Goal: Task Accomplishment & Management: Manage account settings

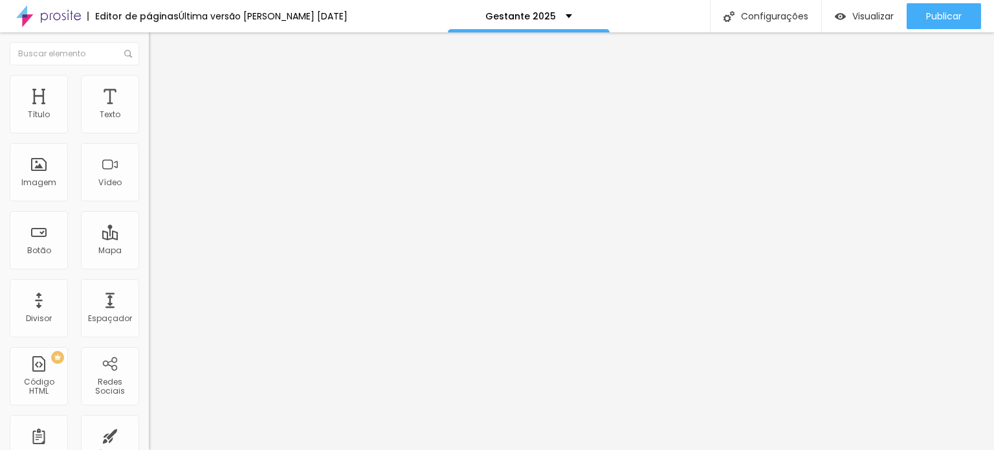
click at [149, 85] on li "Estilo" at bounding box center [223, 81] width 149 height 13
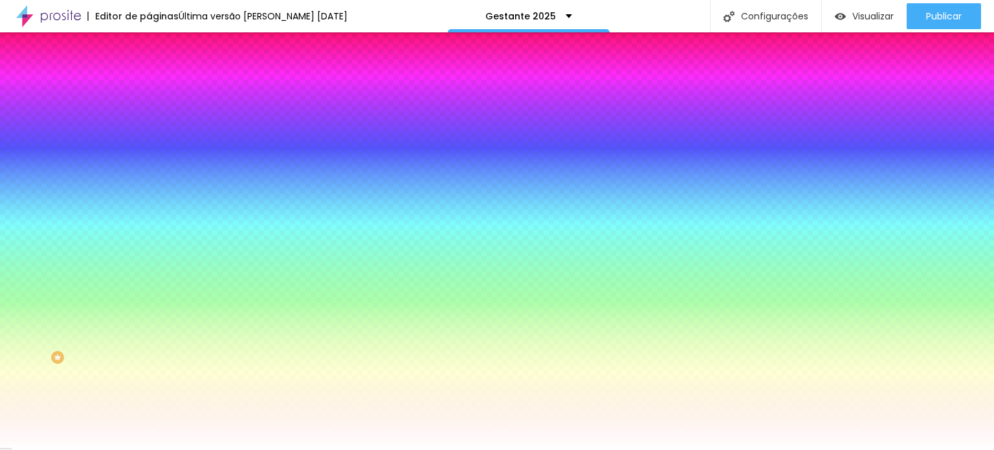
click at [149, 176] on div at bounding box center [223, 176] width 149 height 0
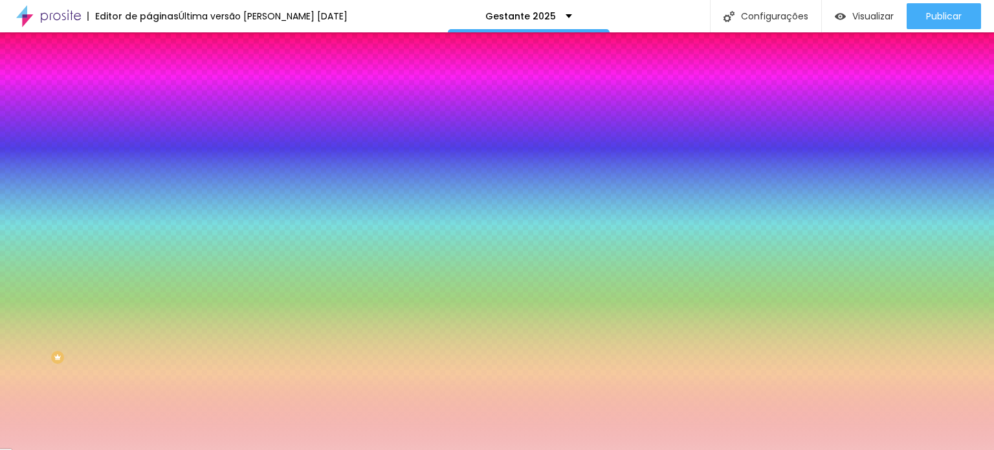
click at [39, 256] on div at bounding box center [497, 225] width 994 height 450
click at [39, 263] on div at bounding box center [497, 225] width 994 height 450
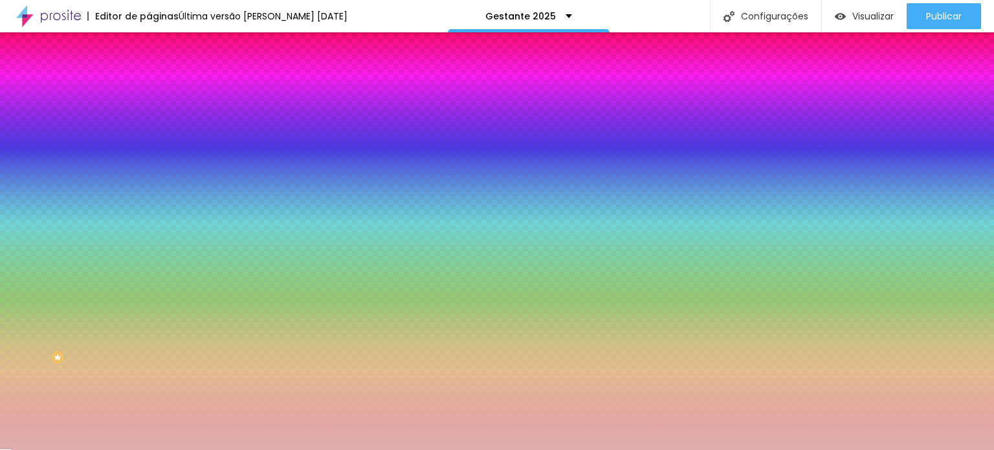
click at [42, 265] on div at bounding box center [497, 225] width 994 height 450
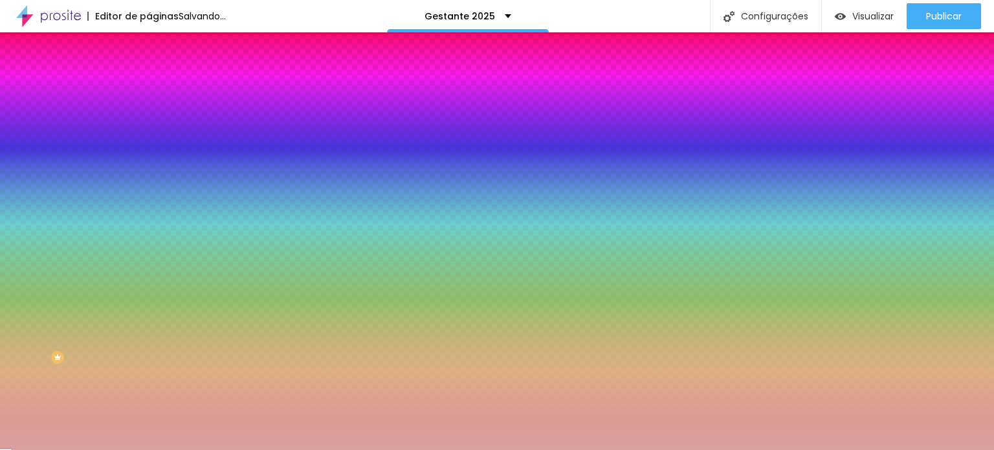
click at [45, 271] on div at bounding box center [497, 225] width 994 height 450
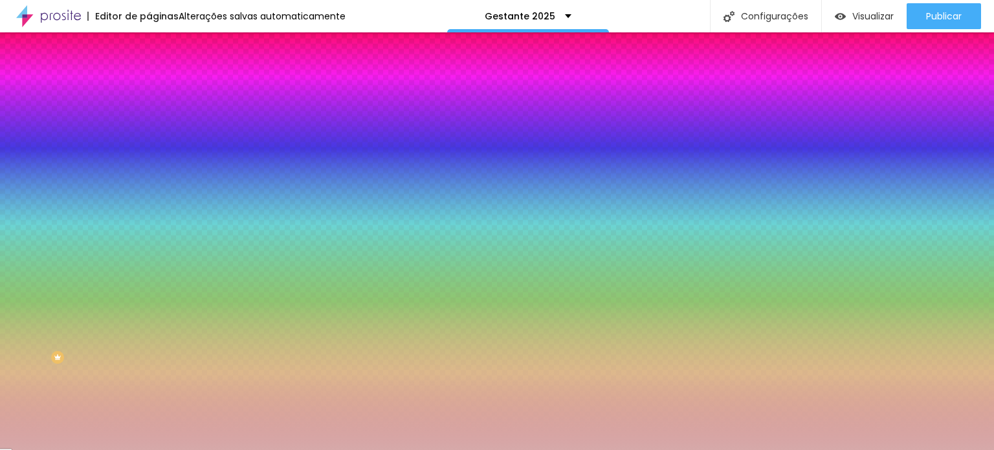
click at [38, 267] on div at bounding box center [497, 225] width 994 height 450
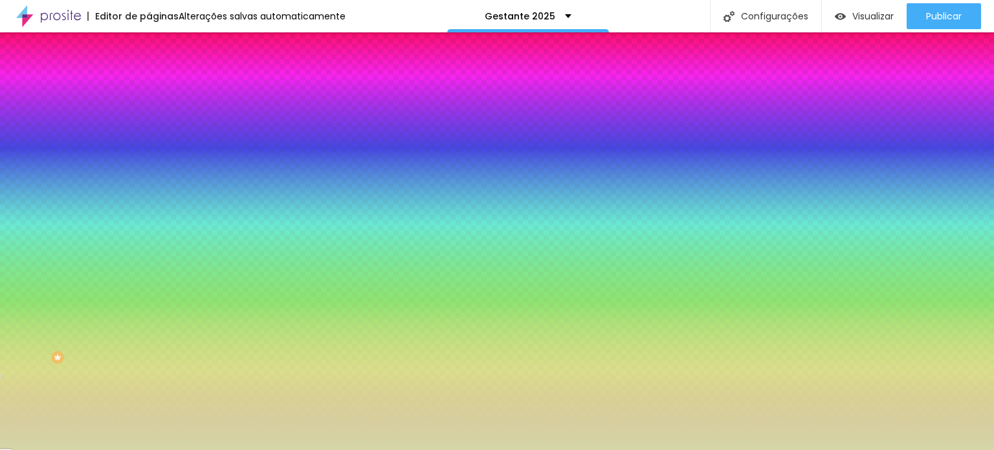
click at [114, 331] on div at bounding box center [497, 225] width 994 height 450
click at [113, 339] on div at bounding box center [497, 225] width 994 height 450
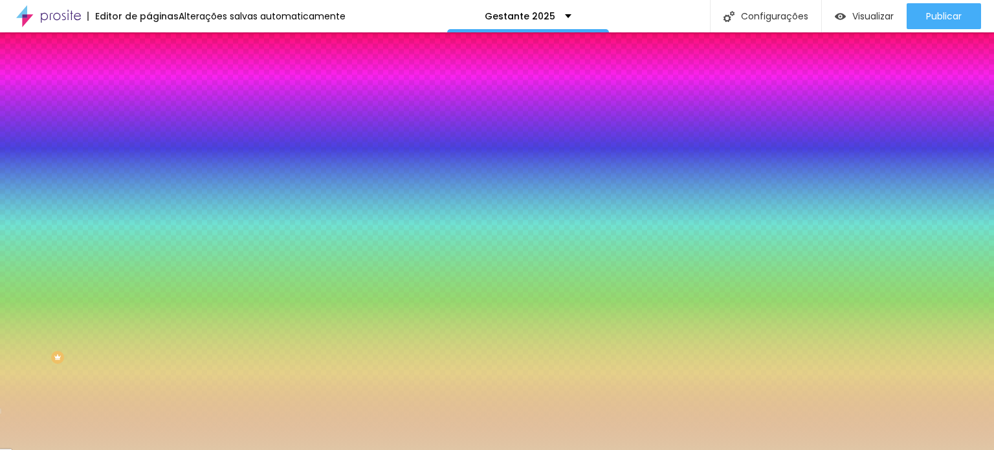
click at [42, 262] on div at bounding box center [497, 225] width 994 height 450
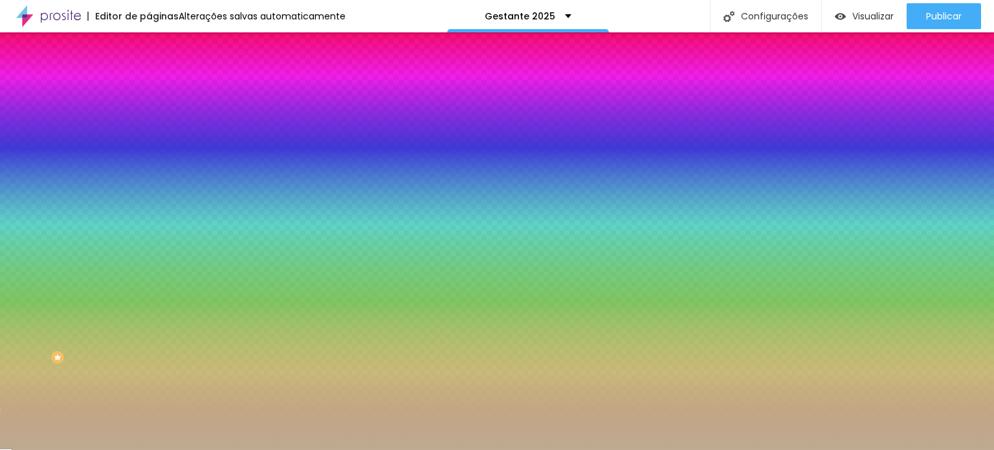
click at [39, 275] on div at bounding box center [497, 225] width 994 height 450
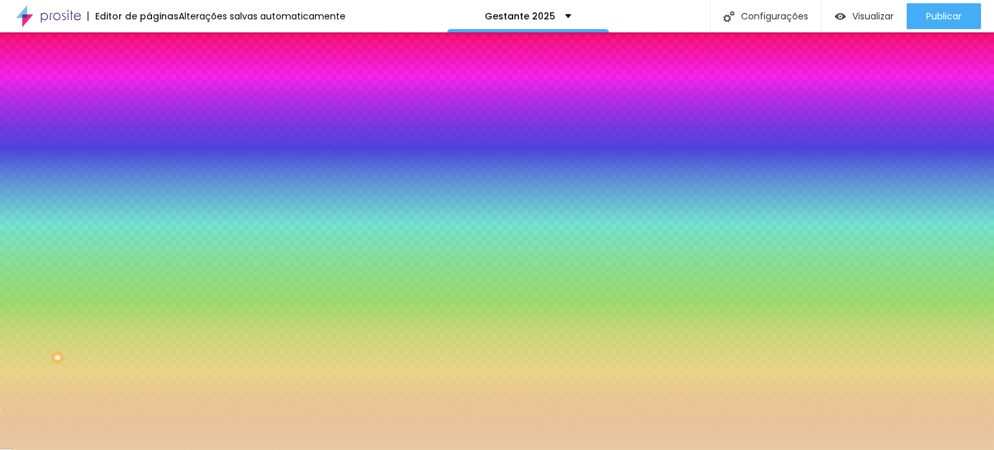
click at [44, 260] on div at bounding box center [497, 225] width 994 height 450
click at [113, 298] on div at bounding box center [497, 225] width 994 height 450
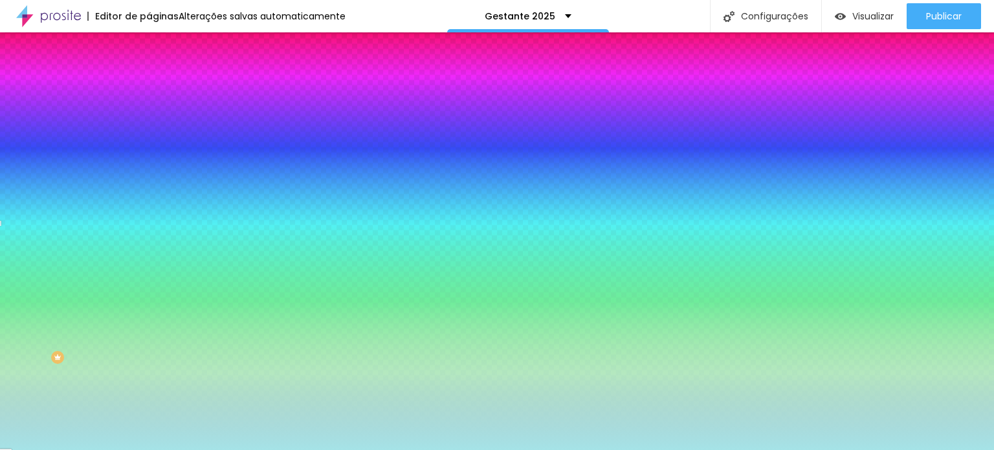
click at [51, 267] on div at bounding box center [497, 225] width 994 height 450
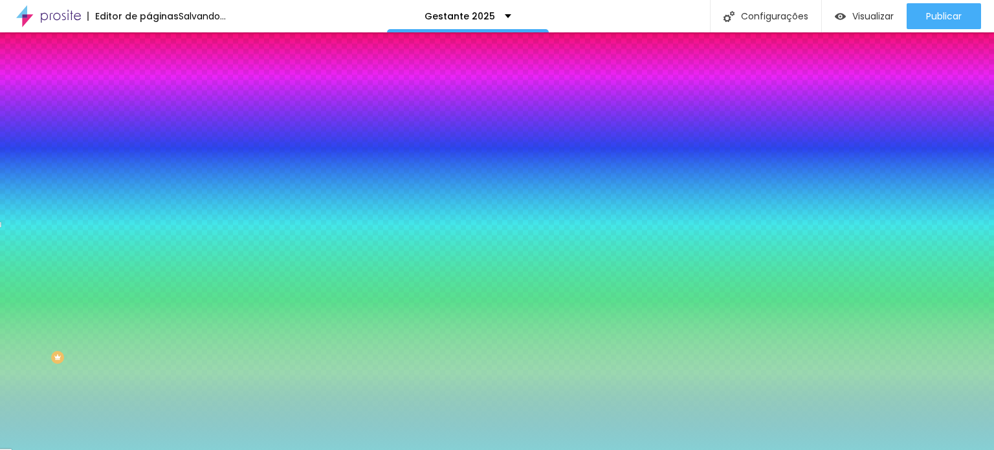
click at [46, 272] on div at bounding box center [497, 225] width 994 height 450
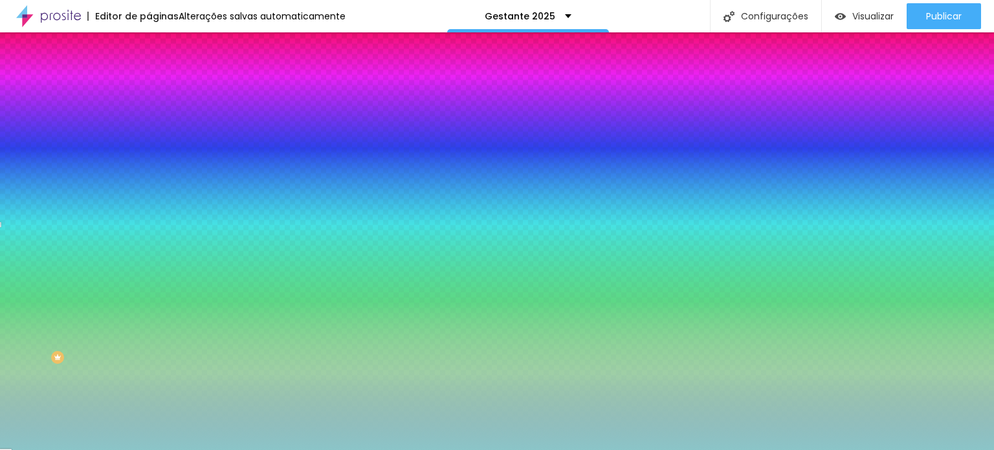
type input "#AAE0E3"
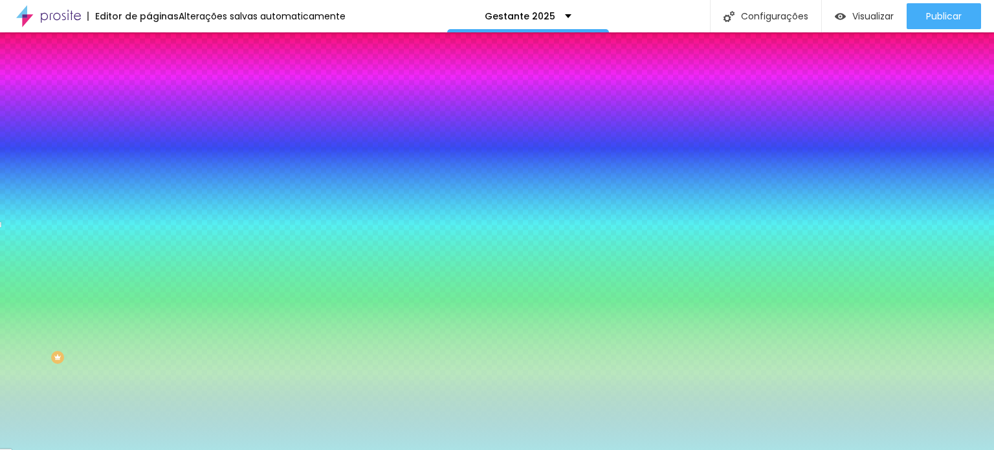
click at [41, 261] on div at bounding box center [497, 225] width 994 height 450
drag, startPoint x: 134, startPoint y: 230, endPoint x: 109, endPoint y: 232, distance: 25.4
click at [149, 189] on input "#AAE0E3" at bounding box center [226, 182] width 155 height 13
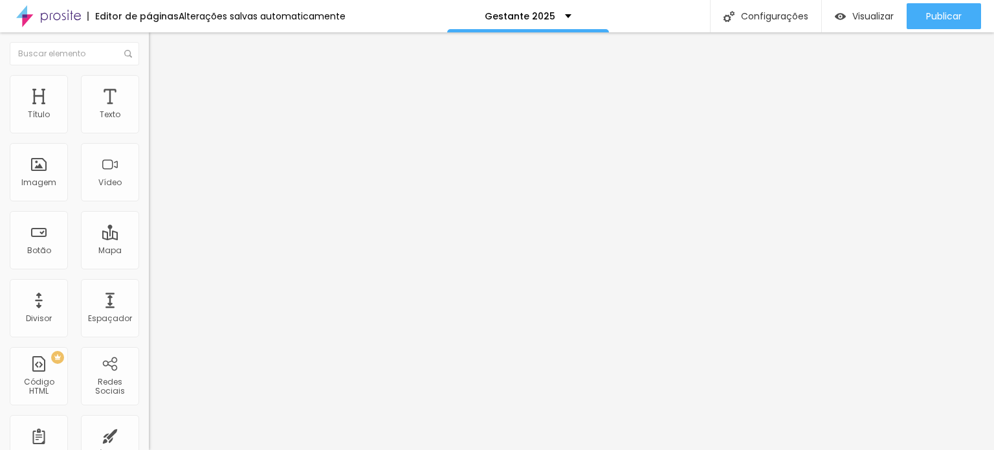
click at [149, 80] on li "Estilo" at bounding box center [223, 81] width 149 height 13
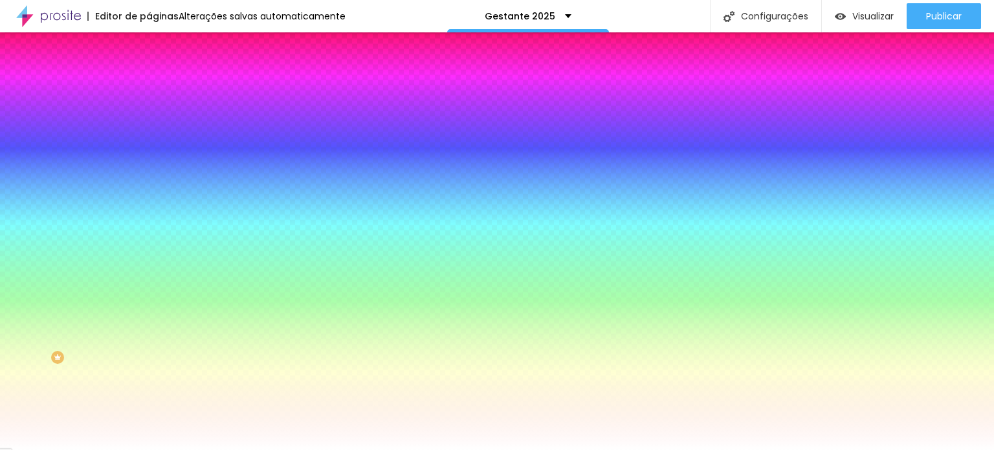
click at [149, 189] on input "#FFFFFF" at bounding box center [226, 182] width 155 height 13
click at [149, 176] on div at bounding box center [223, 176] width 149 height 0
click at [154, 172] on icon "button" at bounding box center [158, 167] width 9 height 9
click at [149, 189] on input "#FFFFFF" at bounding box center [226, 182] width 155 height 13
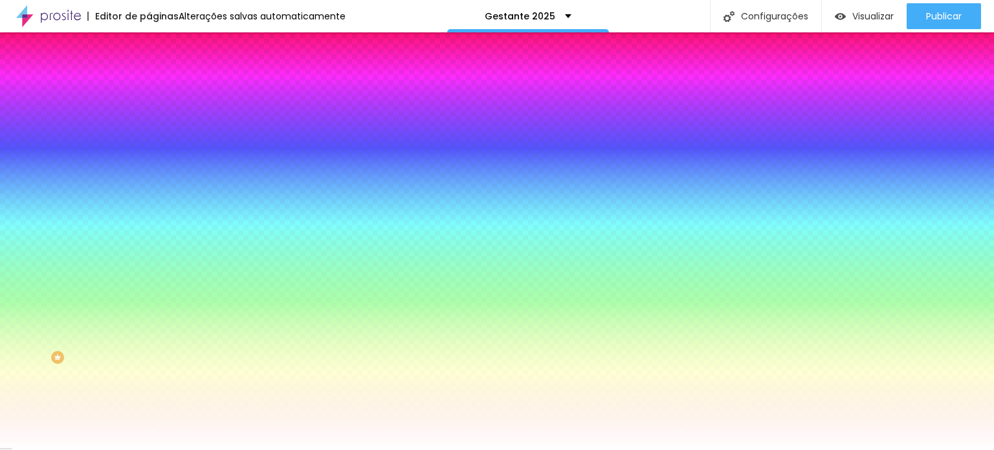
click at [149, 176] on div at bounding box center [223, 176] width 149 height 0
click at [149, 189] on input "#FFFFFF" at bounding box center [226, 182] width 155 height 13
drag, startPoint x: 133, startPoint y: 235, endPoint x: 111, endPoint y: 235, distance: 22.0
click at [149, 189] on input "#FFFFFF" at bounding box center [226, 182] width 155 height 13
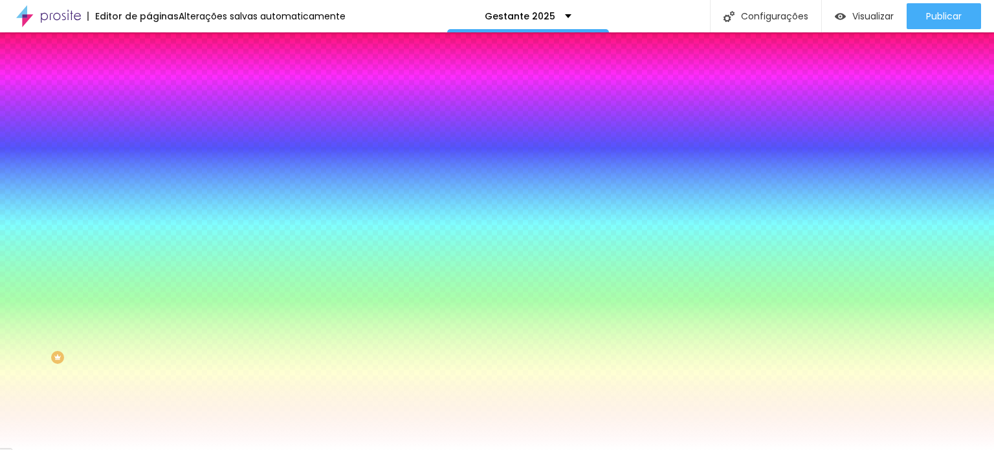
paste input "AAE0E3"
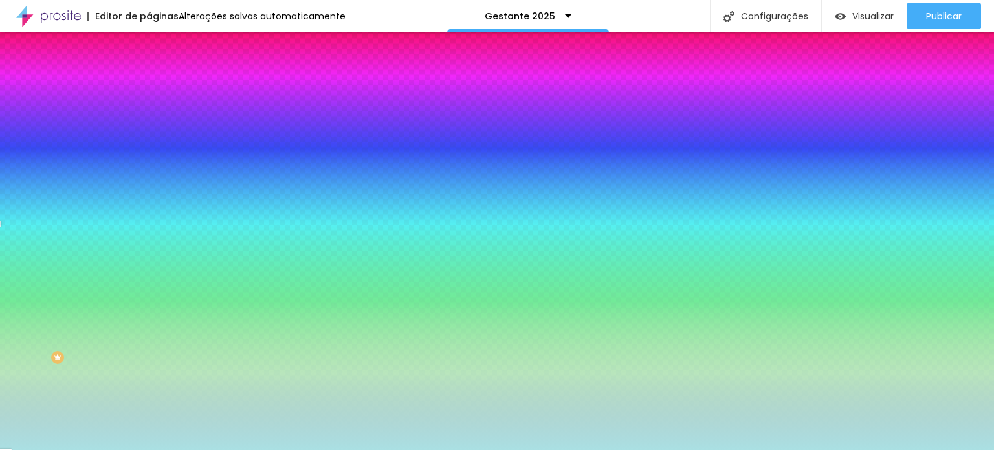
type input "#AAE0E3"
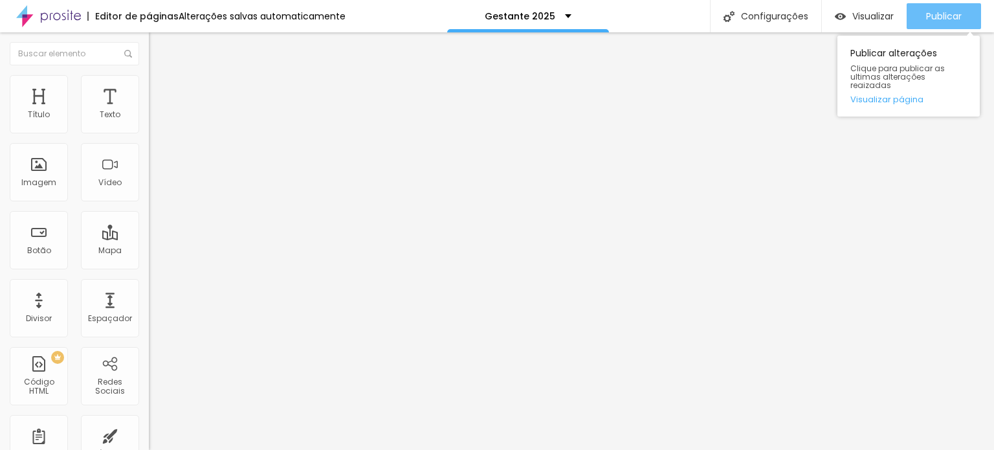
click at [953, 15] on span "Publicar" at bounding box center [944, 16] width 36 height 10
